Goal: Task Accomplishment & Management: Manage account settings

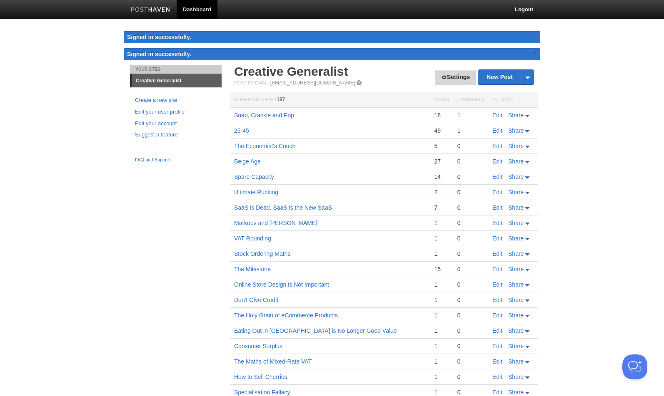
click at [461, 77] on link "Settings" at bounding box center [455, 77] width 41 height 15
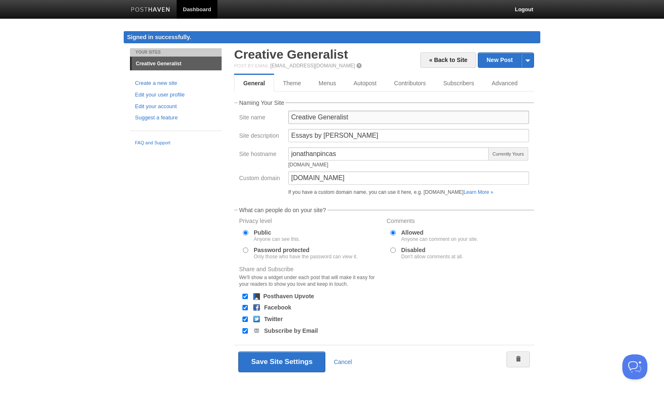
drag, startPoint x: 376, startPoint y: 136, endPoint x: 265, endPoint y: 136, distance: 110.3
click at [265, 136] on fieldset "Naming Your Site Site name Creative Generalist Site description Essays by [PERS…" at bounding box center [384, 149] width 300 height 99
click at [316, 118] on input "Creative Generalist" at bounding box center [408, 117] width 241 height 13
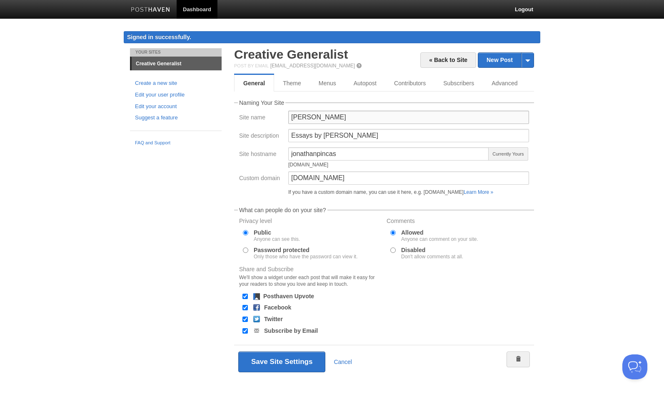
type input "[PERSON_NAME]"
click at [377, 133] on input "Essays by [PERSON_NAME]" at bounding box center [408, 135] width 241 height 13
click at [375, 134] on input "Essays by [PERSON_NAME]" at bounding box center [408, 135] width 241 height 13
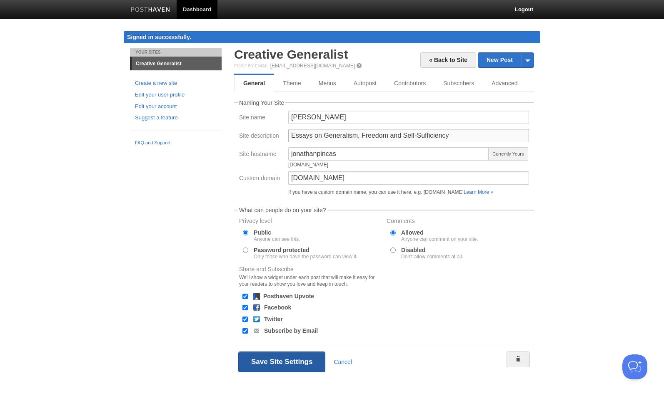
type input "Essays on Generalism, Freedom and Self-Sufficiency"
click at [309, 358] on button "Save Site Settings" at bounding box center [281, 362] width 87 height 21
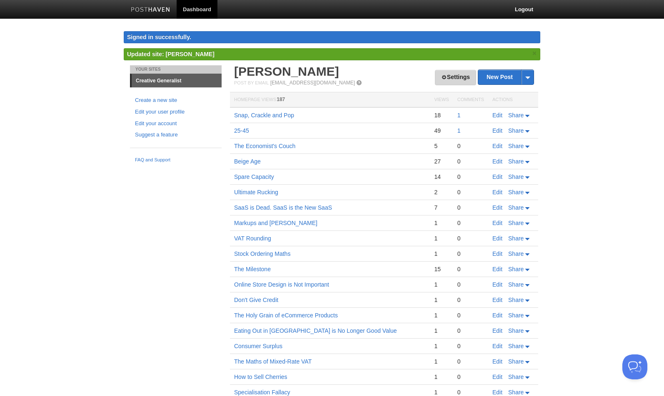
click at [451, 81] on link "Settings" at bounding box center [455, 77] width 41 height 15
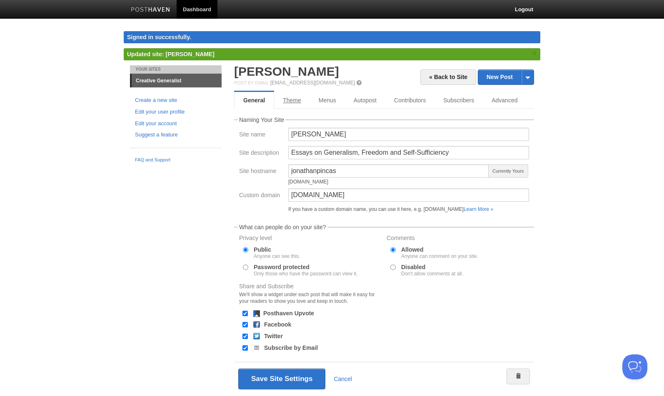
click at [296, 98] on link "Theme" at bounding box center [292, 100] width 36 height 17
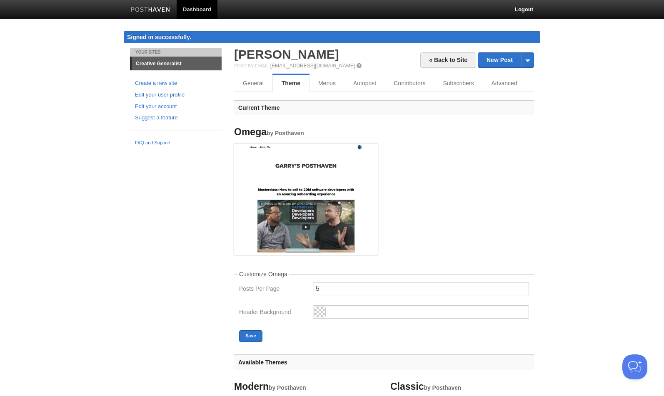
click at [156, 92] on link "Edit your user profile" at bounding box center [176, 95] width 82 height 9
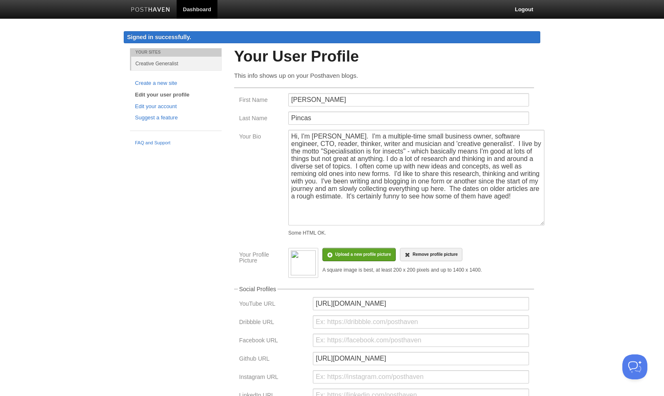
click at [542, 222] on textarea "Hi, I'm [PERSON_NAME]. I'm a multiple-time small business owner, software engin…" at bounding box center [416, 178] width 256 height 96
click at [363, 254] on input "file" at bounding box center [112, 259] width 630 height 42
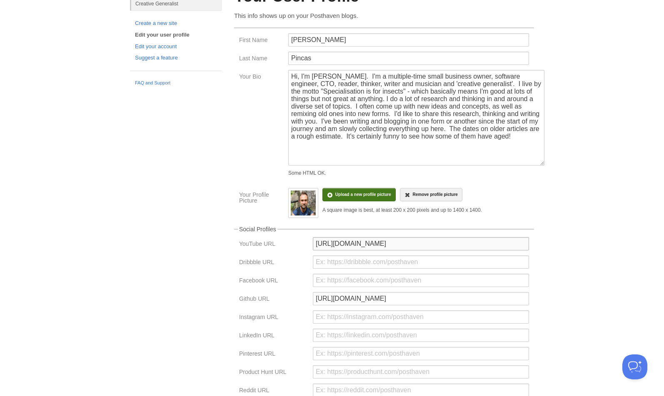
drag, startPoint x: 432, startPoint y: 245, endPoint x: 401, endPoint y: 245, distance: 31.6
click at [401, 245] on input "[URL][DOMAIN_NAME]" at bounding box center [421, 243] width 216 height 13
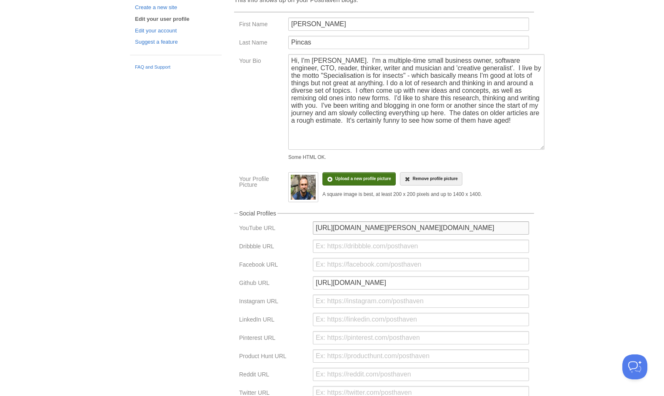
scroll to position [169, 0]
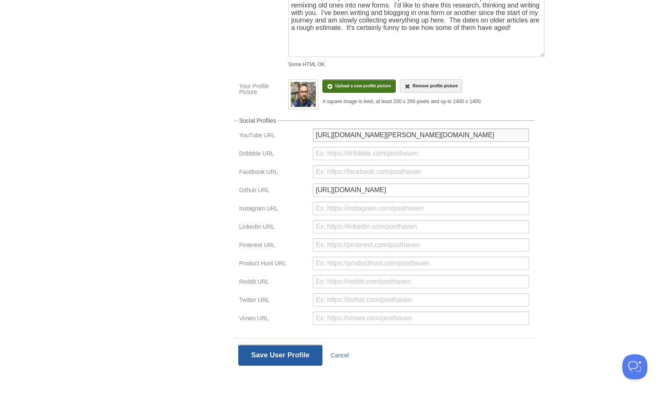
type input "[URL][DOMAIN_NAME][PERSON_NAME][DOMAIN_NAME]"
click at [292, 353] on button "Save User Profile" at bounding box center [280, 355] width 84 height 21
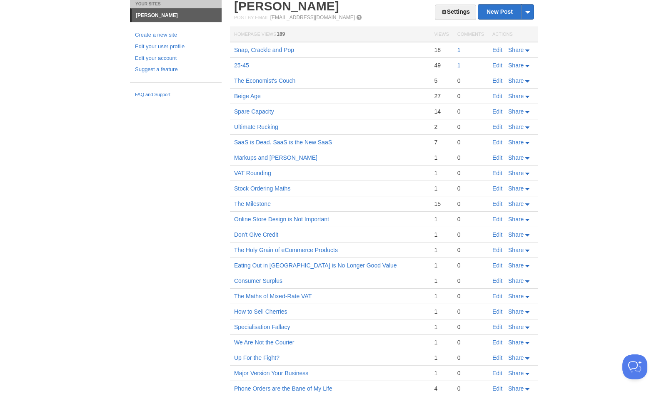
scroll to position [33, 0]
